Goal: Task Accomplishment & Management: Manage account settings

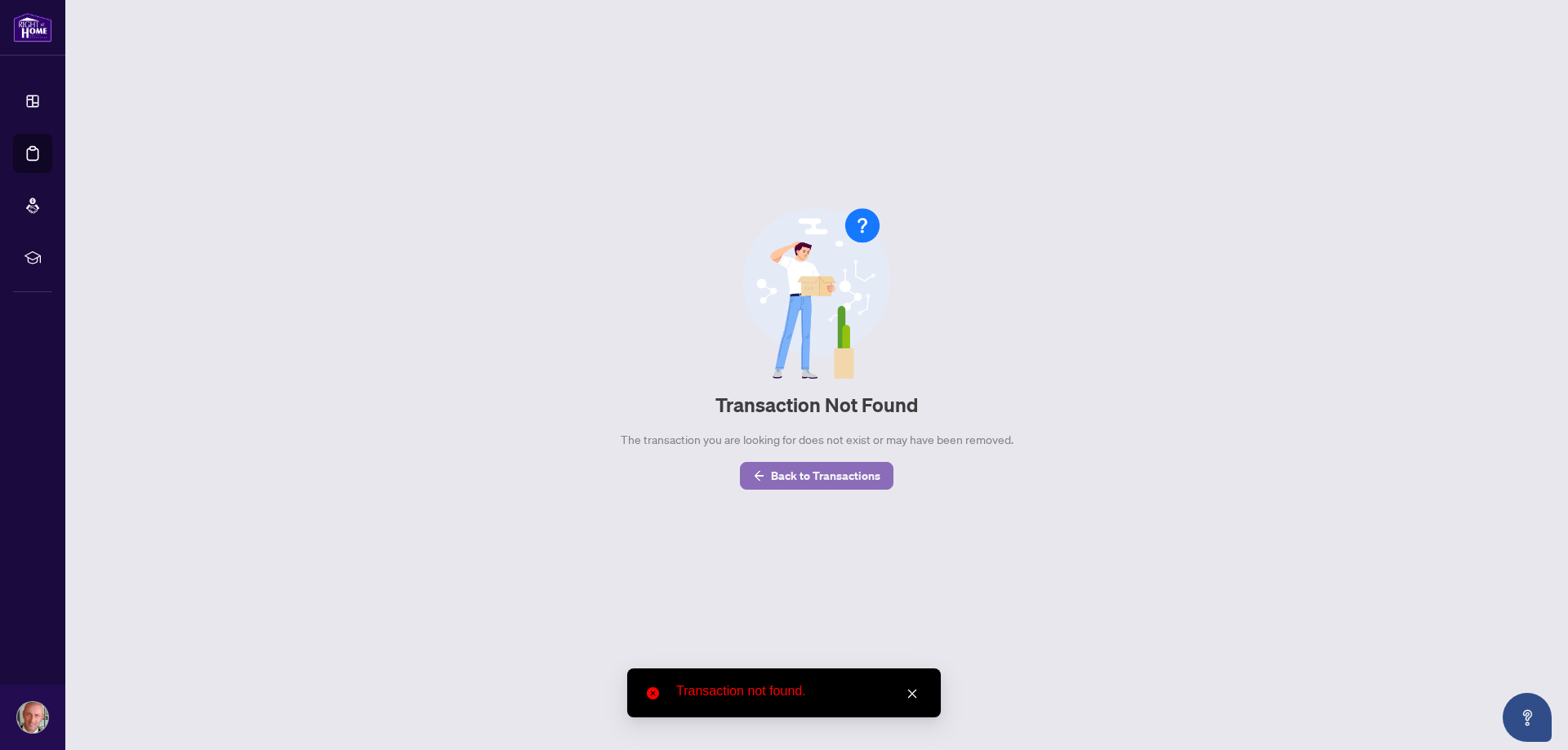
click at [778, 481] on span "Back to Transactions" at bounding box center [825, 476] width 110 height 26
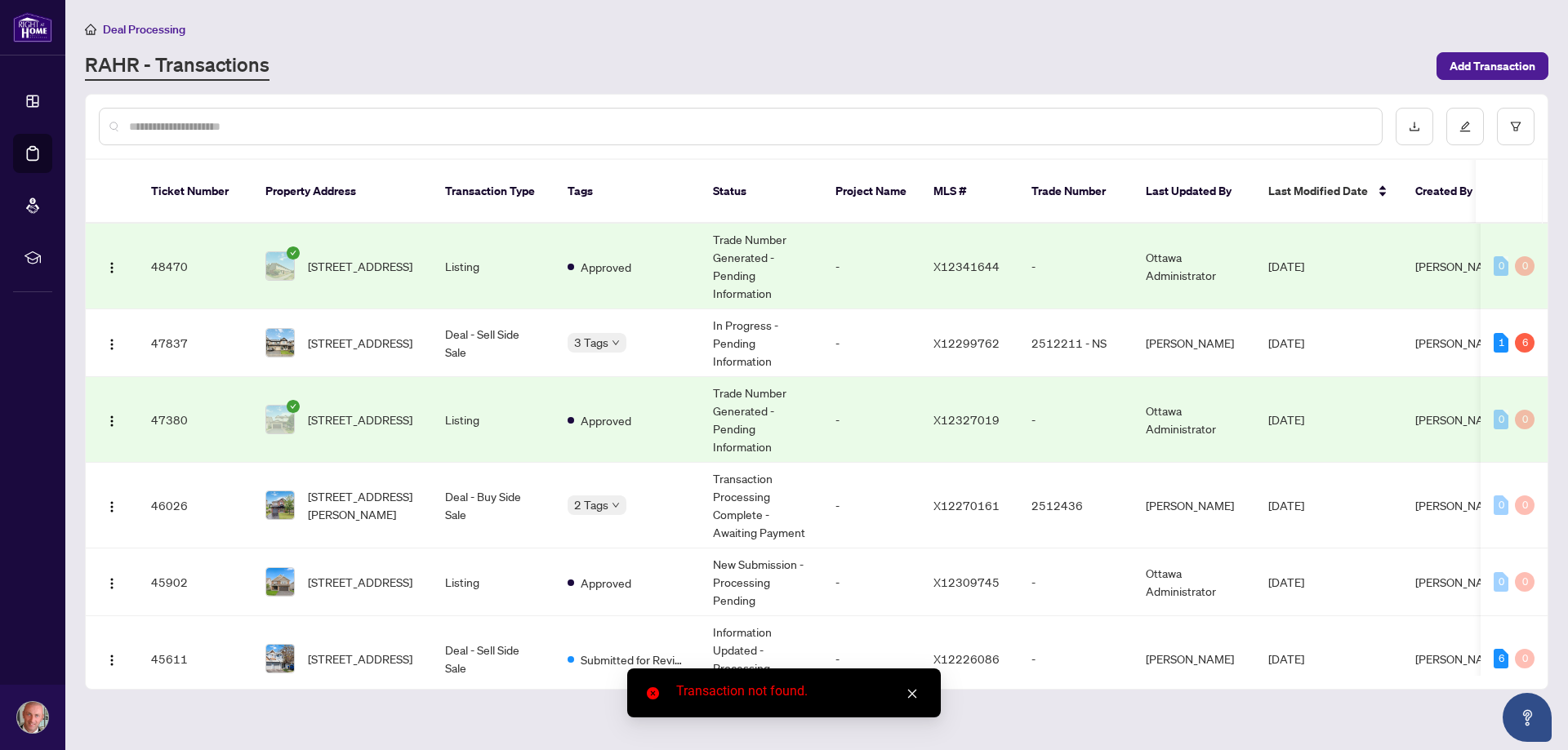
click at [268, 125] on input "text" at bounding box center [748, 126] width 1240 height 18
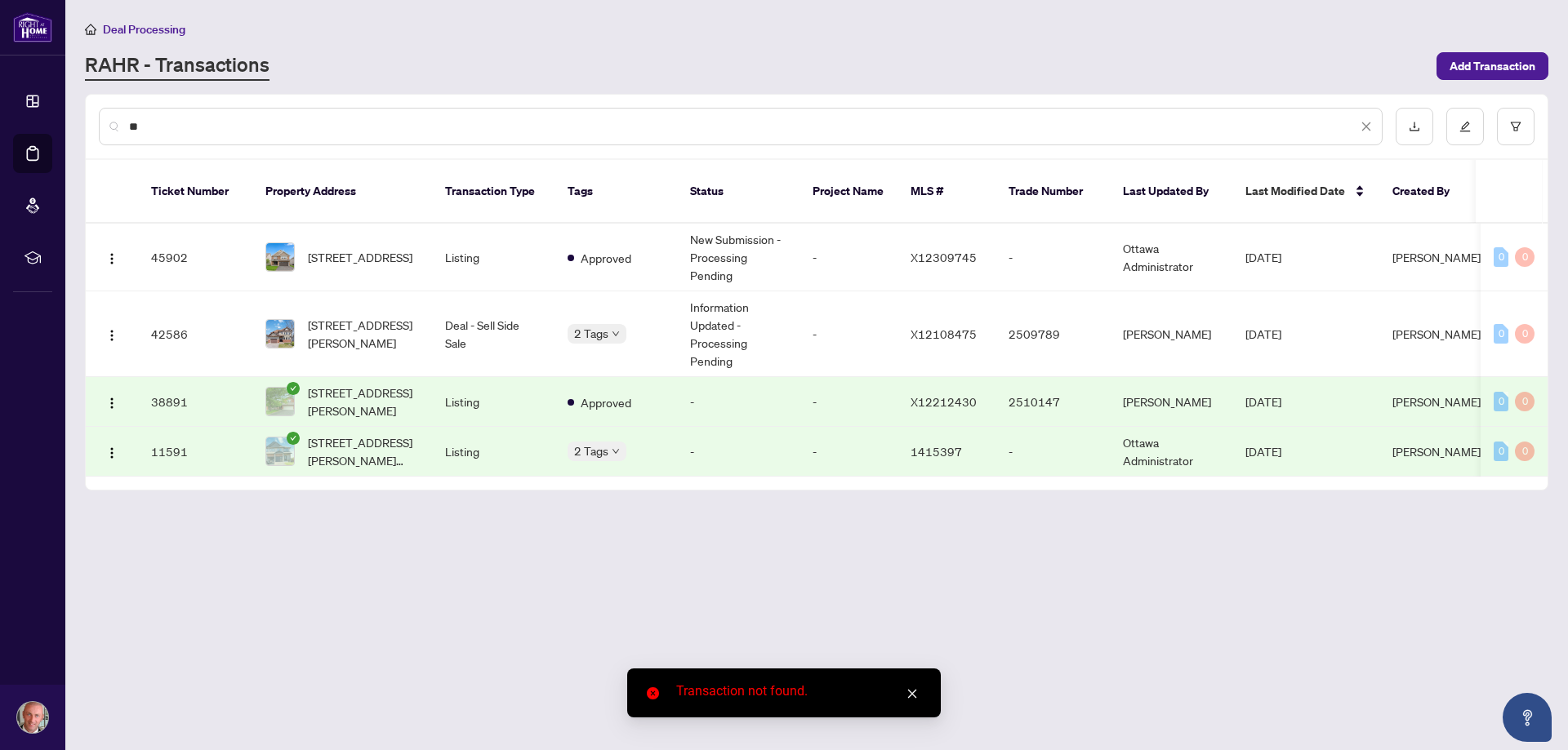
type input "*"
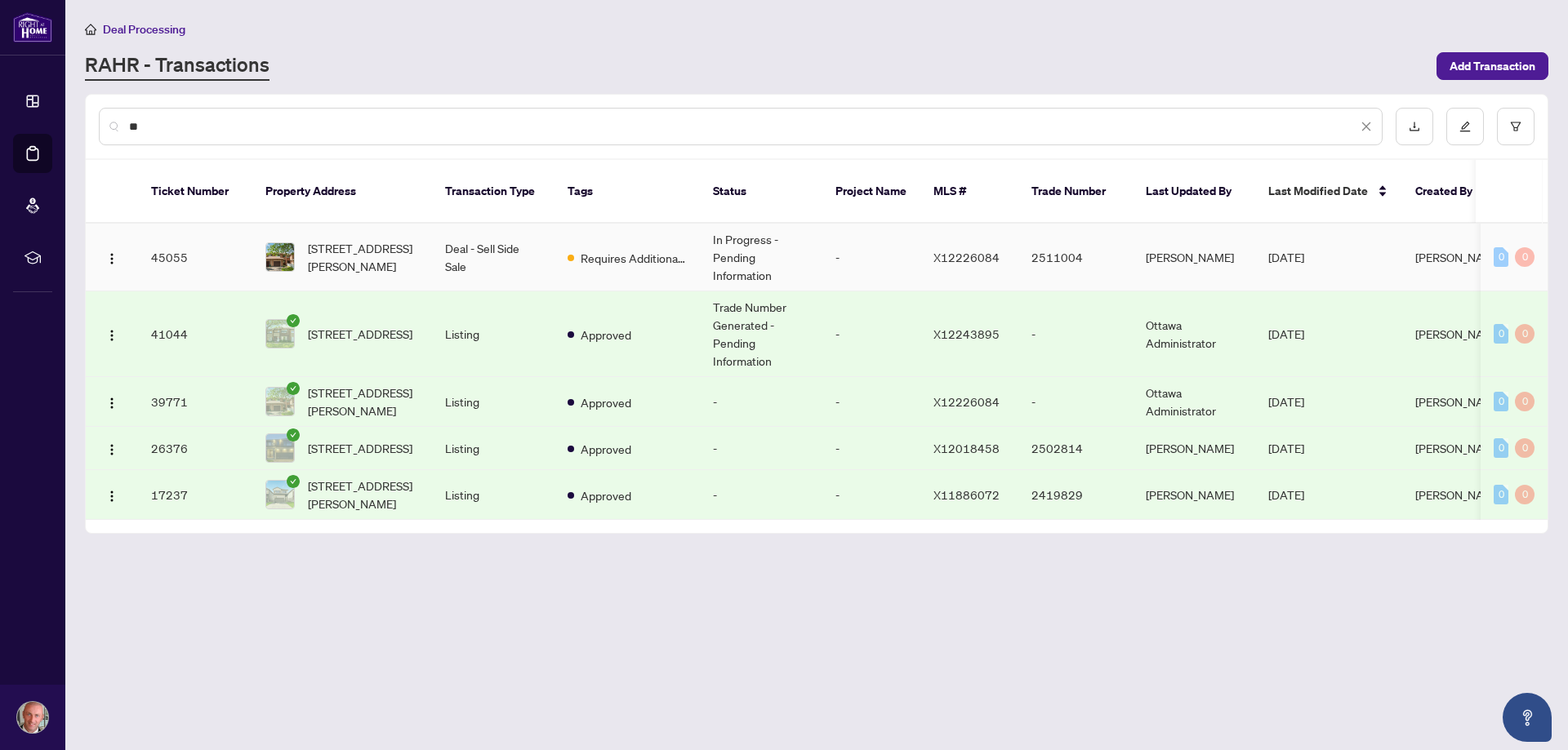
type input "**"
click at [376, 239] on span "[STREET_ADDRESS][PERSON_NAME]" at bounding box center [363, 257] width 111 height 36
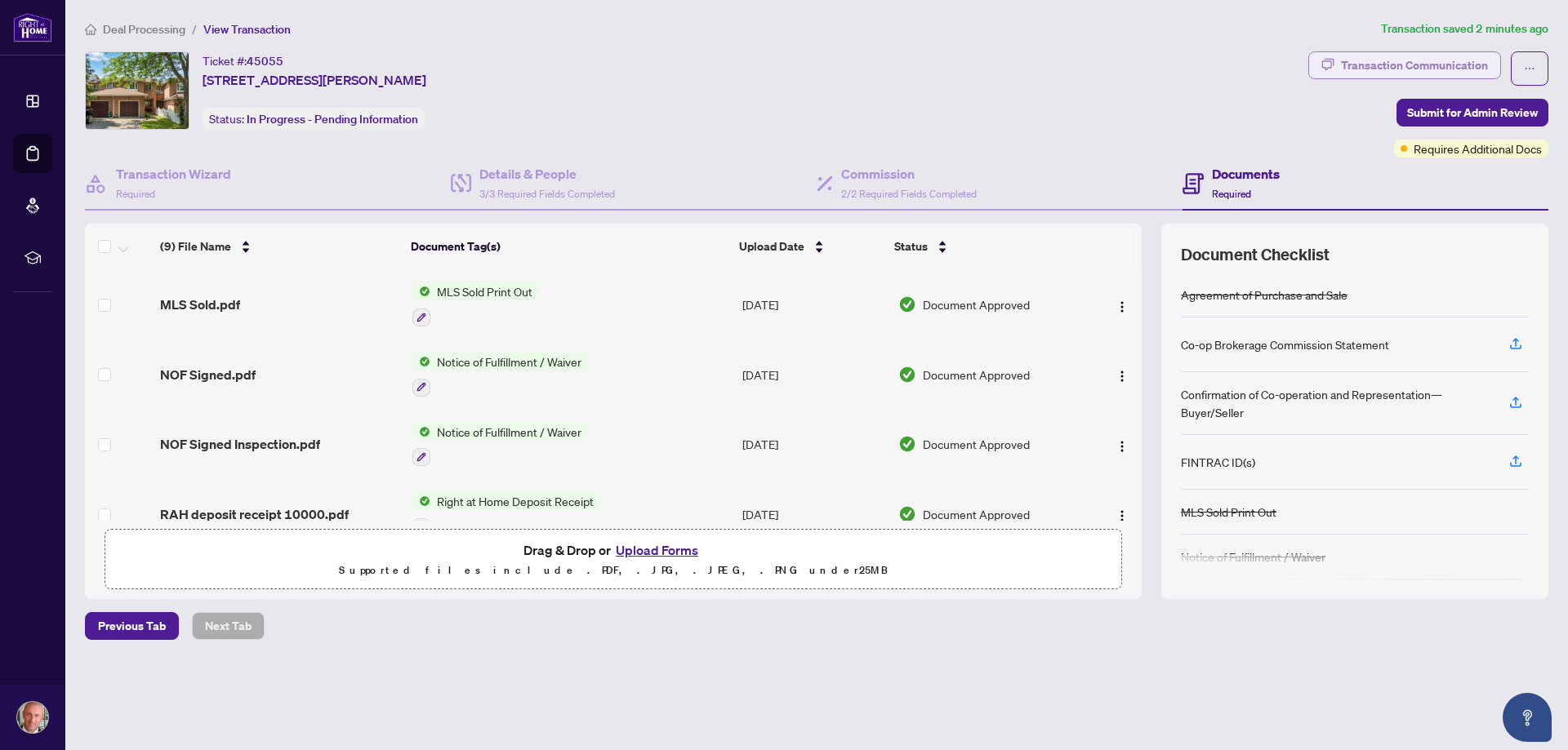
click at [1385, 66] on div "Transaction Communication" at bounding box center [1414, 66] width 147 height 26
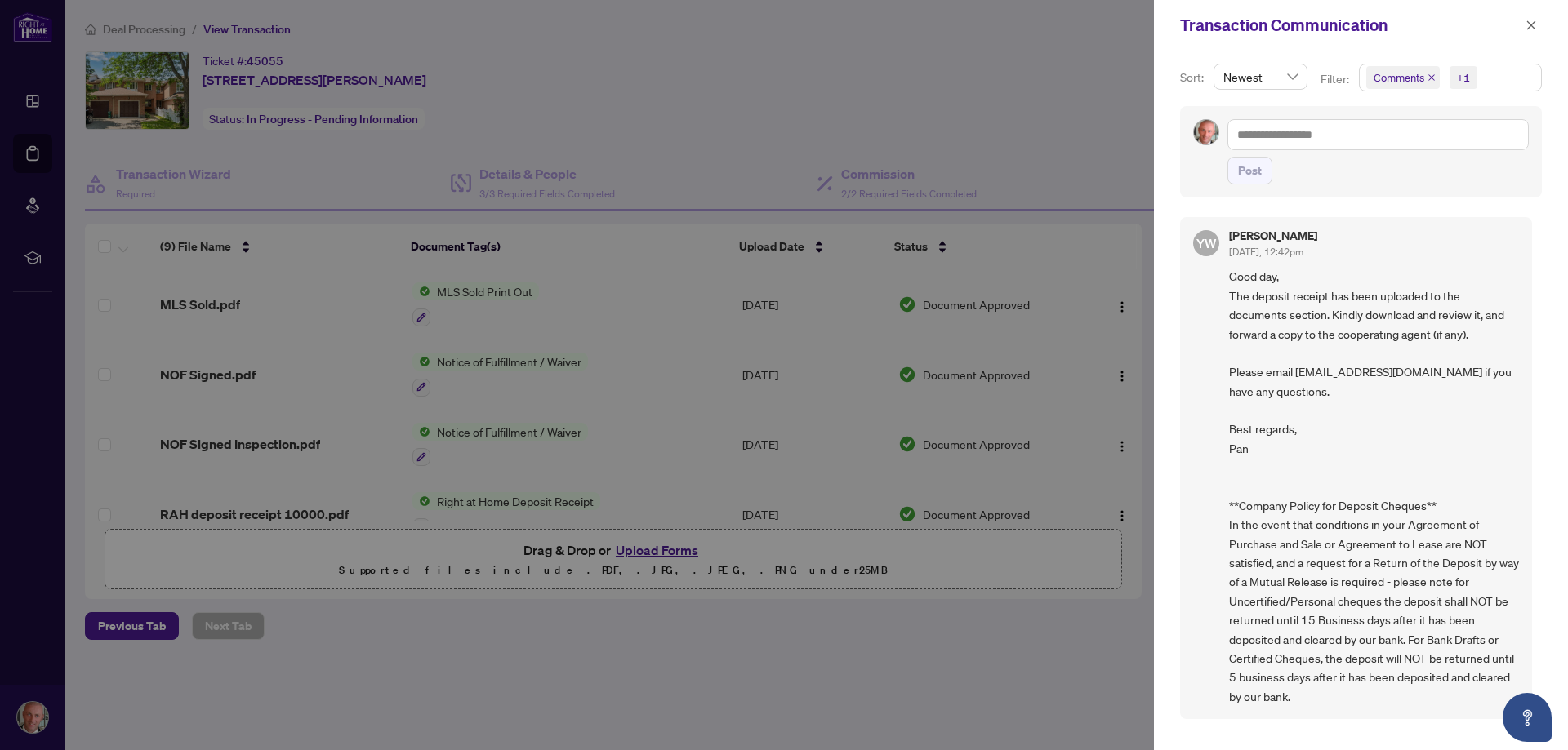
scroll to position [4, 0]
click at [1023, 82] on div at bounding box center [784, 375] width 1568 height 750
click at [1525, 25] on icon "close" at bounding box center [1530, 25] width 11 height 11
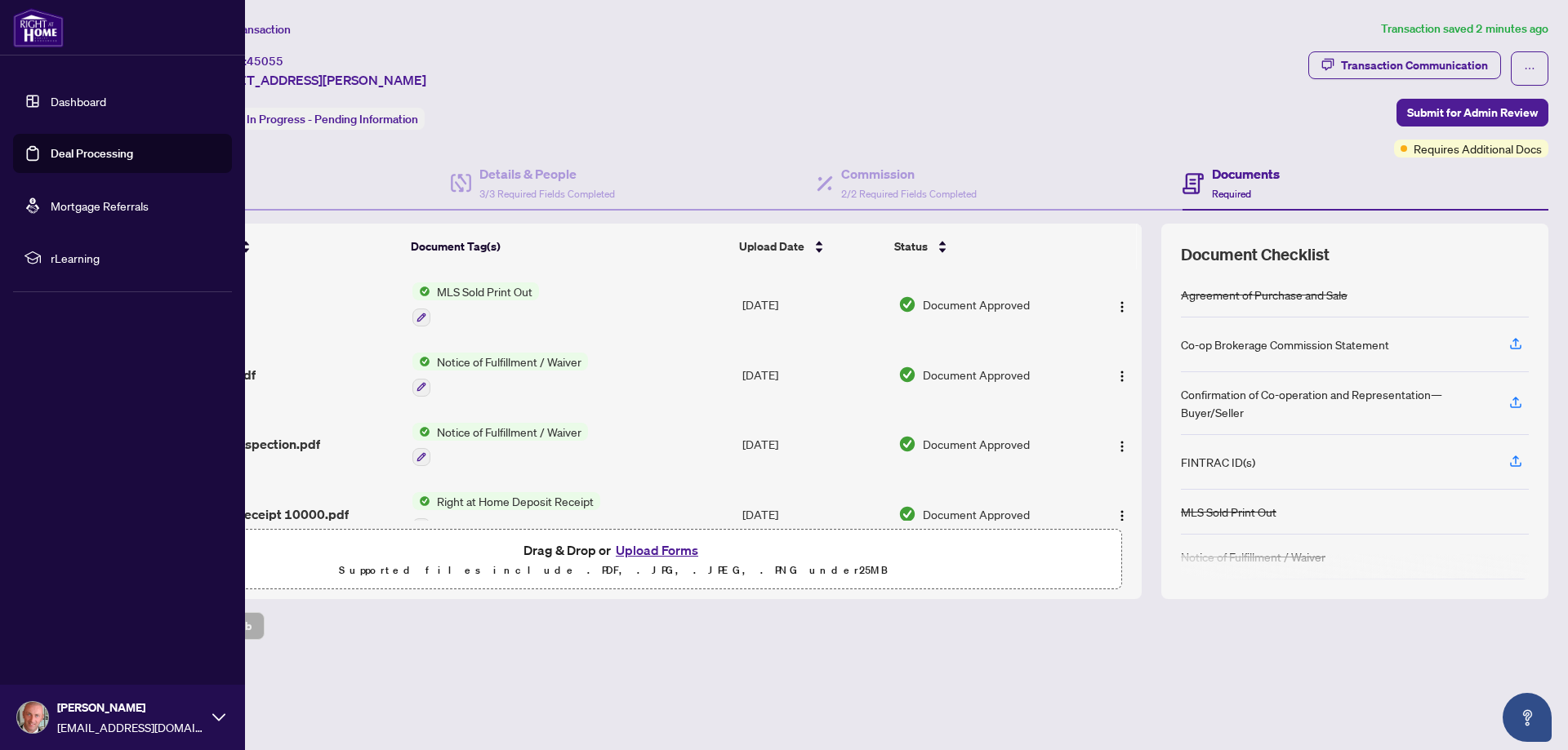
click at [112, 157] on link "Deal Processing" at bounding box center [92, 154] width 82 height 15
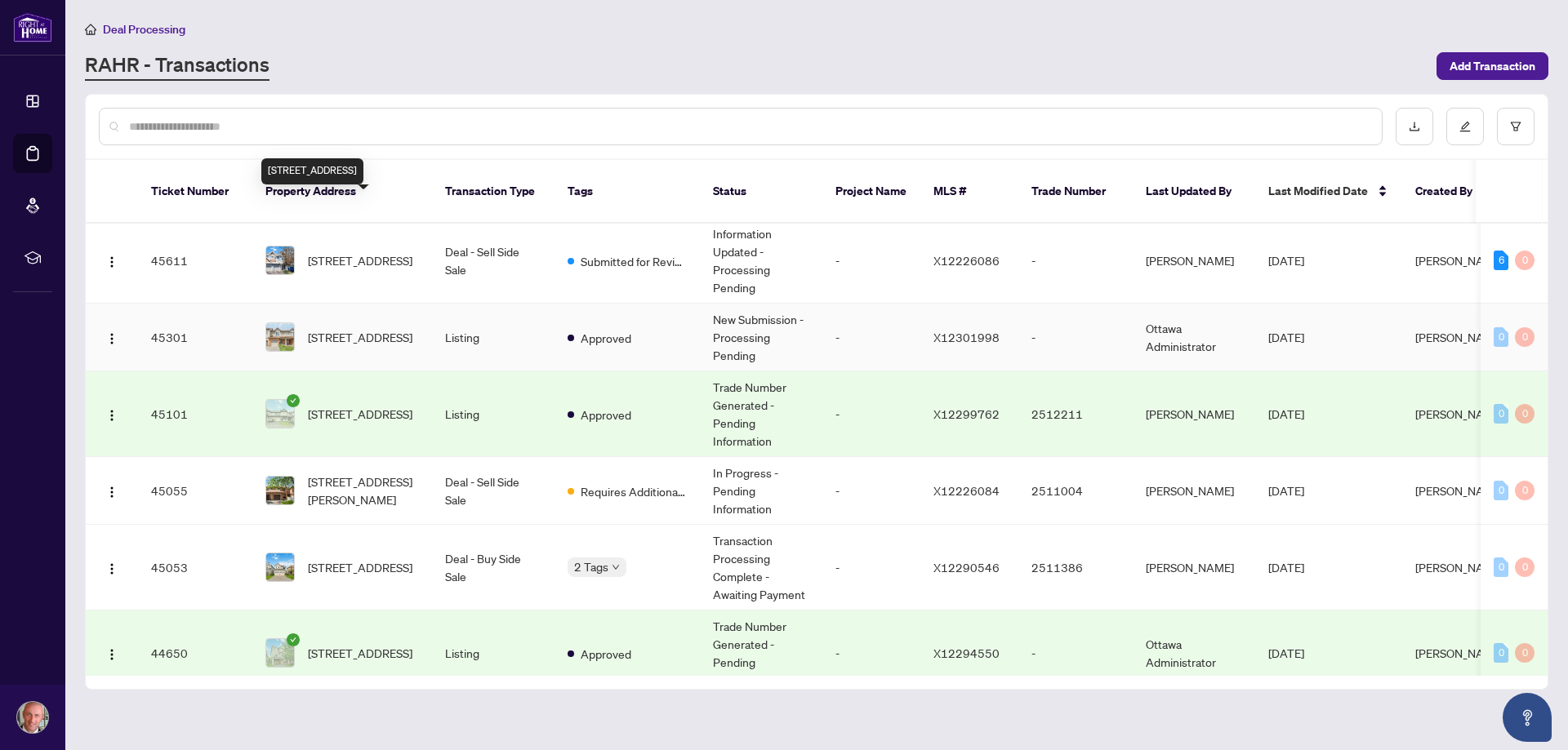
scroll to position [408, 0]
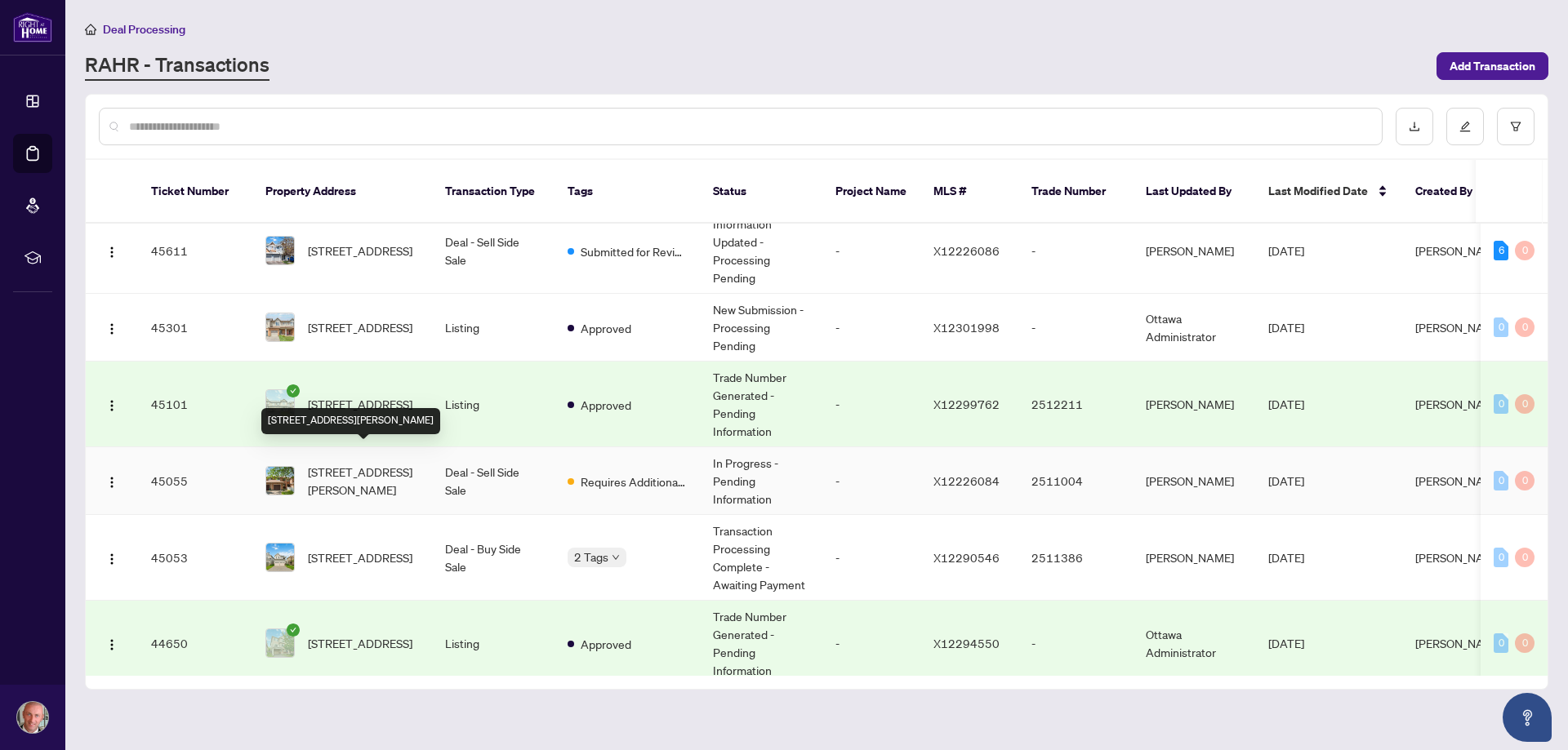
click at [369, 463] on span "[STREET_ADDRESS][PERSON_NAME]" at bounding box center [363, 481] width 111 height 36
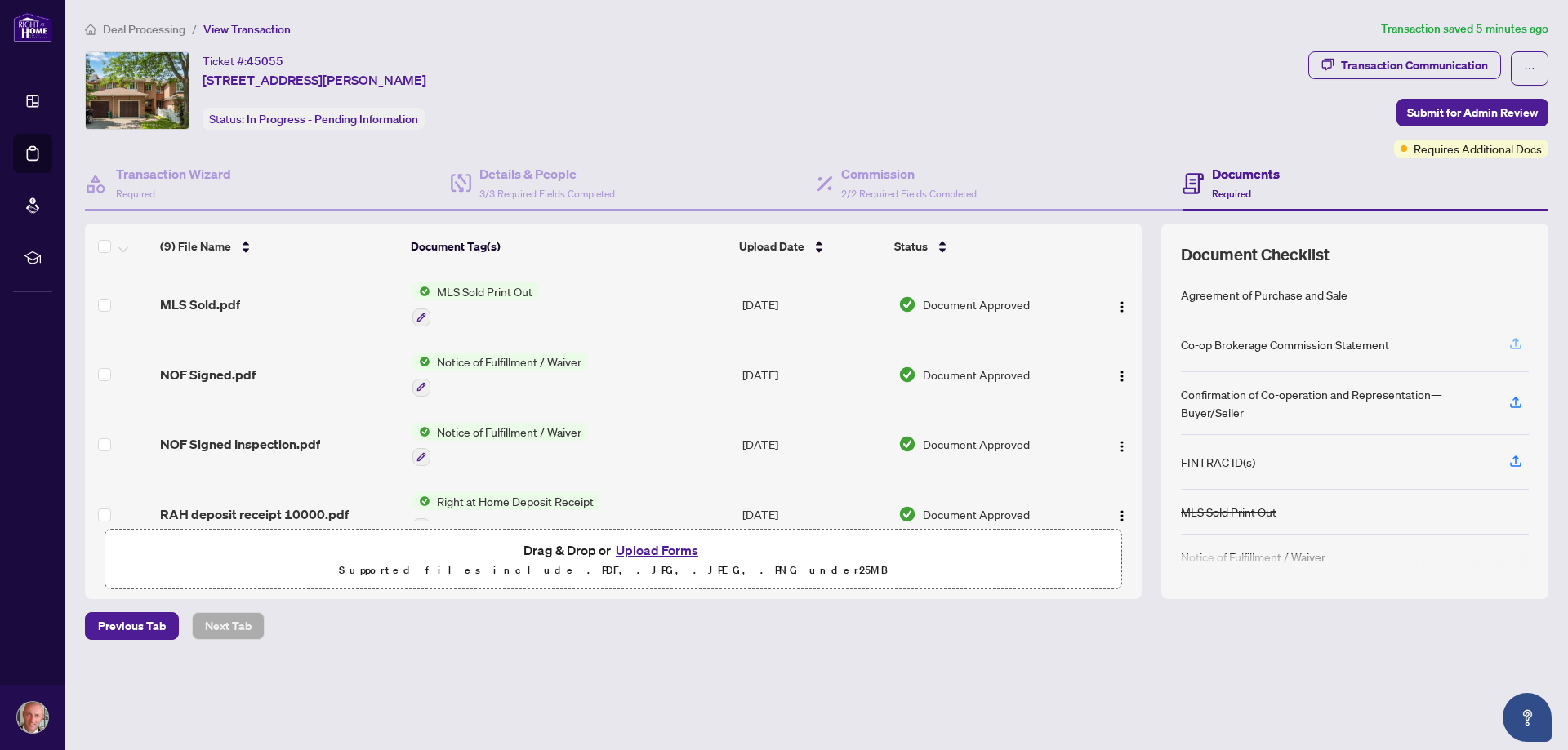
click at [1517, 344] on icon "button" at bounding box center [1515, 343] width 15 height 15
